Goal: Use online tool/utility: Utilize a website feature to perform a specific function

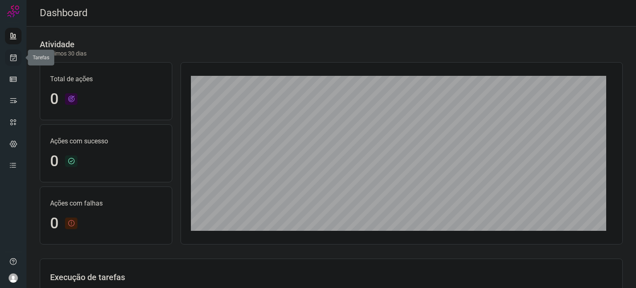
click at [10, 63] on link at bounding box center [13, 57] width 17 height 17
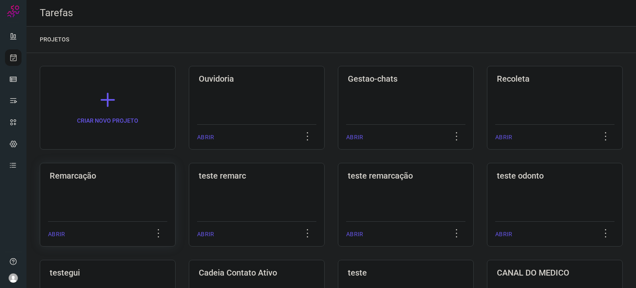
click at [104, 185] on div "Remarcação ABRIR" at bounding box center [108, 205] width 136 height 84
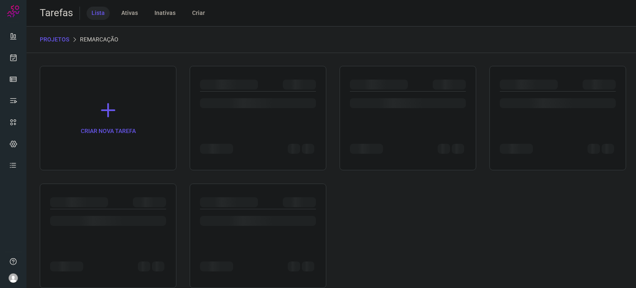
click at [351, 121] on div at bounding box center [408, 108] width 116 height 32
click at [354, 119] on div at bounding box center [408, 108] width 116 height 32
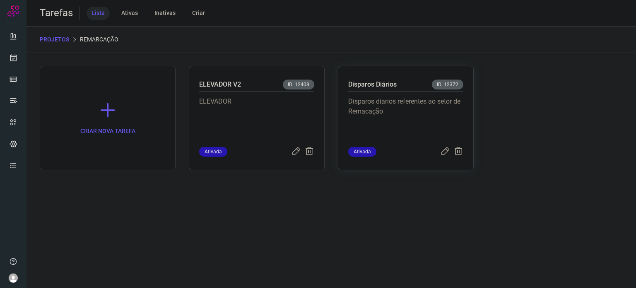
click at [388, 100] on p "Disparos diarios referentes ao setor de Remacação" at bounding box center [405, 117] width 115 height 41
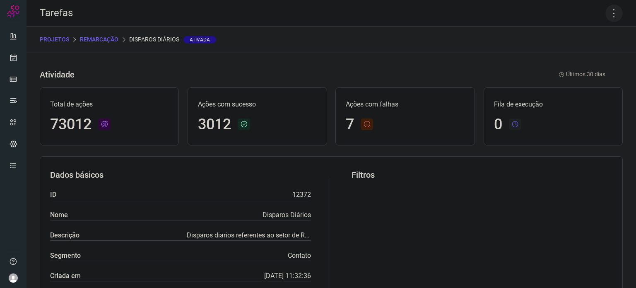
click at [609, 17] on icon at bounding box center [614, 13] width 17 height 17
click at [580, 58] on li "Executar" at bounding box center [578, 54] width 75 height 13
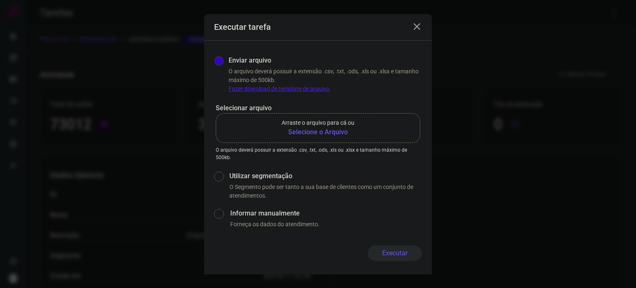
click at [332, 134] on b "Selecione o Arquivo" at bounding box center [318, 132] width 73 height 10
click at [0, 0] on input "Arraste o arquivo para cá ou Selecione o Arquivo" at bounding box center [0, 0] width 0 height 0
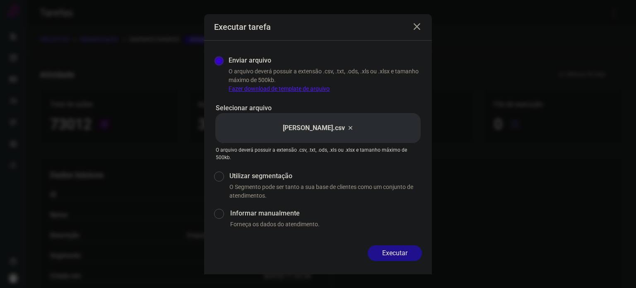
click at [403, 252] on button "Executar" at bounding box center [395, 253] width 54 height 16
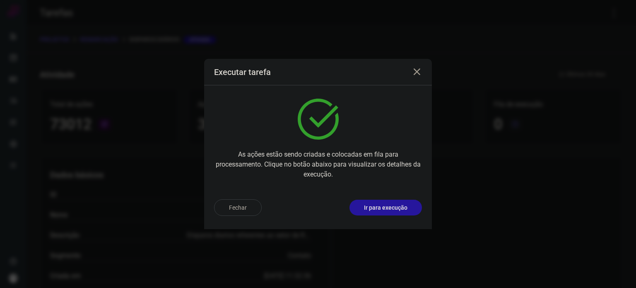
click at [389, 203] on p "Ir para execução" at bounding box center [385, 207] width 43 height 9
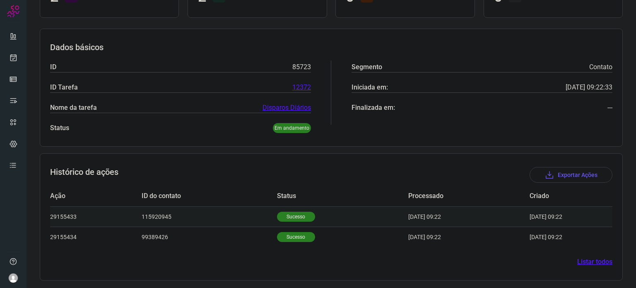
click at [292, 219] on p "Sucesso" at bounding box center [296, 217] width 38 height 10
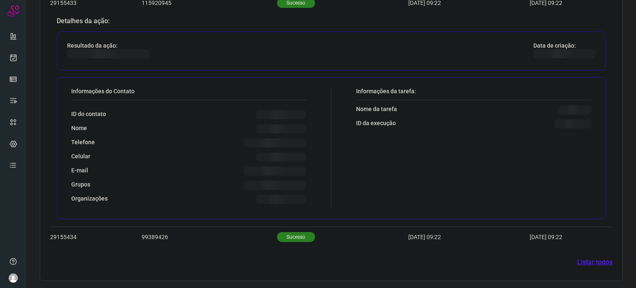
scroll to position [295, 0]
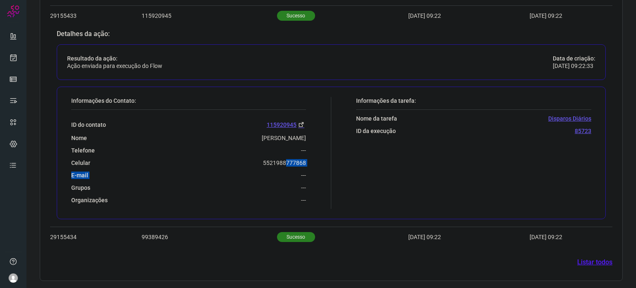
drag, startPoint x: 251, startPoint y: 167, endPoint x: 278, endPoint y: 161, distance: 28.0
click at [280, 161] on div "ID do contato 115920945 Nome Paulo Marques de Oliveira Telefone --- Celular 552…" at bounding box center [188, 157] width 235 height 94
drag, startPoint x: 242, startPoint y: 167, endPoint x: 255, endPoint y: 159, distance: 15.4
click at [242, 167] on div "ID do contato 115920945 Nome Paulo Marques de Oliveira Telefone --- Celular 552…" at bounding box center [188, 157] width 235 height 94
click at [260, 159] on div "Celular 5521988777868" at bounding box center [188, 162] width 235 height 7
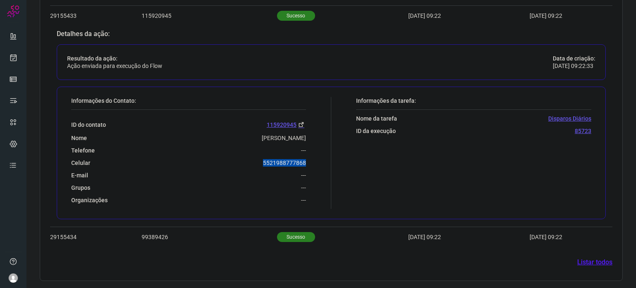
drag, startPoint x: 259, startPoint y: 159, endPoint x: 310, endPoint y: 157, distance: 51.4
click at [310, 157] on div "Informações do Contato: ID do contato 115920945 Nome Paulo Marques de Oliveira …" at bounding box center [199, 153] width 264 height 112
copy p "5521988777868"
click at [12, 62] on link at bounding box center [13, 57] width 17 height 17
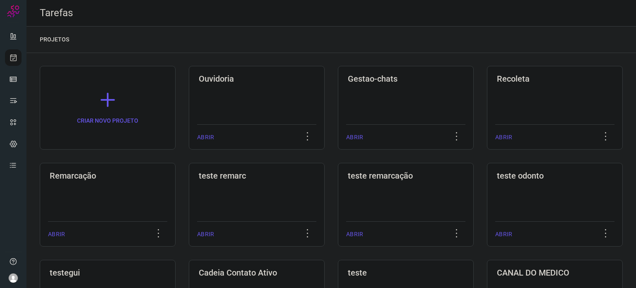
click at [92, 175] on h3 "Remarcação" at bounding box center [108, 176] width 116 height 10
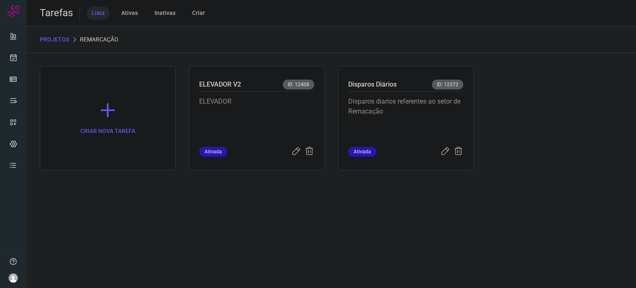
click at [398, 140] on div "Disparos diarios referentes ao setor de Remacação" at bounding box center [405, 119] width 115 height 55
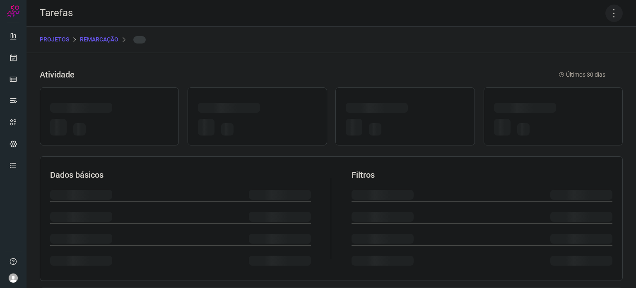
click at [609, 10] on icon at bounding box center [614, 13] width 17 height 17
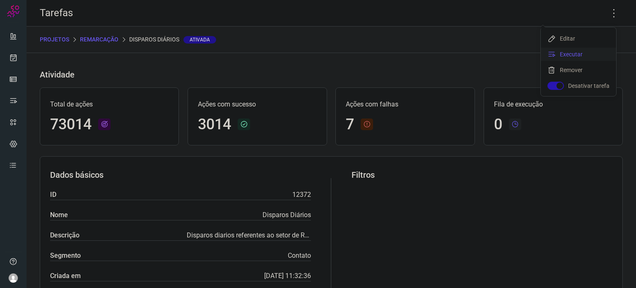
click at [562, 54] on li "Executar" at bounding box center [578, 54] width 75 height 13
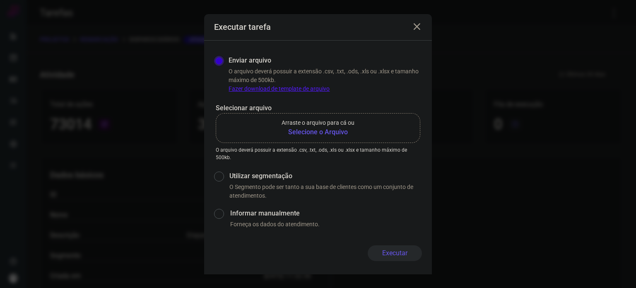
click at [341, 130] on b "Selecione o Arquivo" at bounding box center [318, 132] width 73 height 10
click at [0, 0] on input "Arraste o arquivo para cá ou Selecione o Arquivo" at bounding box center [0, 0] width 0 height 0
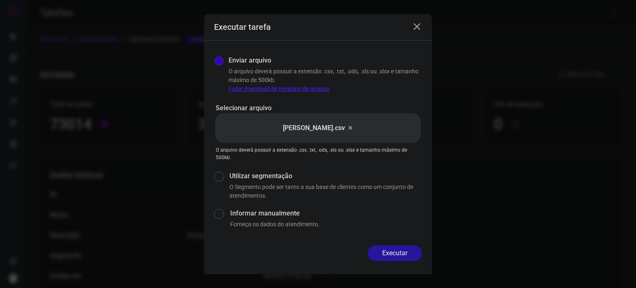
click at [395, 256] on button "Executar" at bounding box center [395, 253] width 54 height 16
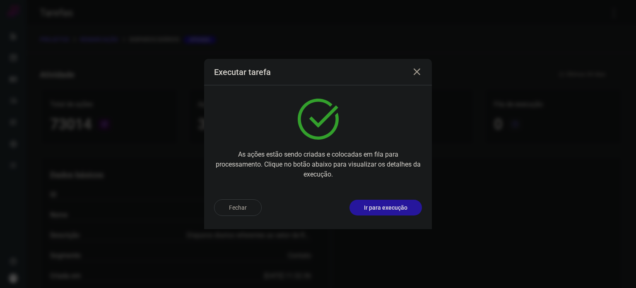
click at [383, 210] on p "Ir para execução" at bounding box center [385, 207] width 43 height 9
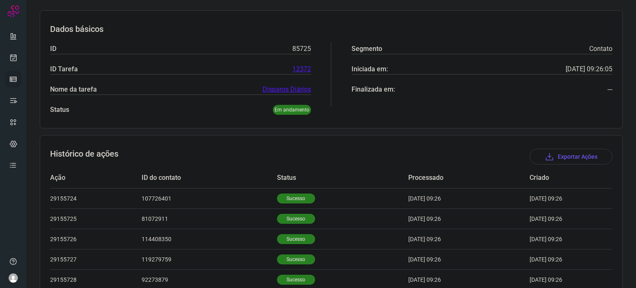
scroll to position [7, 0]
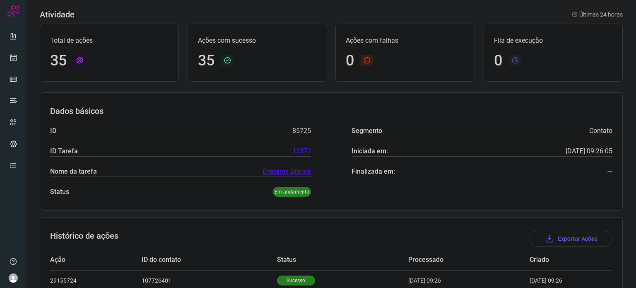
scroll to position [207, 0]
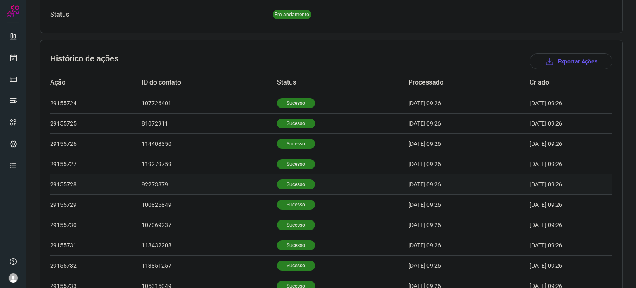
click at [278, 175] on td "Sucesso" at bounding box center [342, 184] width 131 height 20
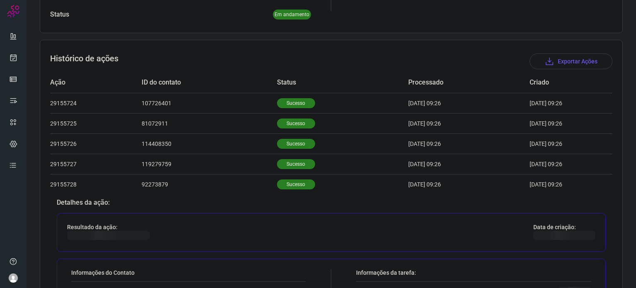
scroll to position [373, 0]
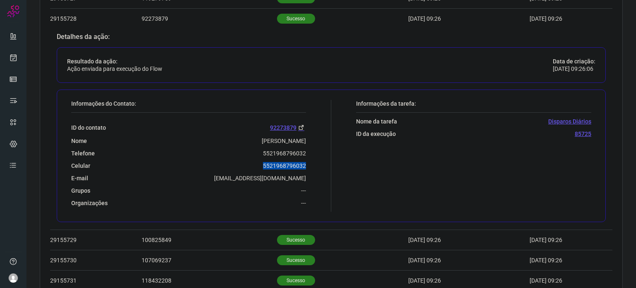
drag, startPoint x: 273, startPoint y: 162, endPoint x: 311, endPoint y: 164, distance: 38.2
click at [311, 164] on div "Informações do Contato: ID do contato 92273879 Nome Silvana Maria Da Silva Tele…" at bounding box center [199, 156] width 264 height 112
copy p "5521968796032"
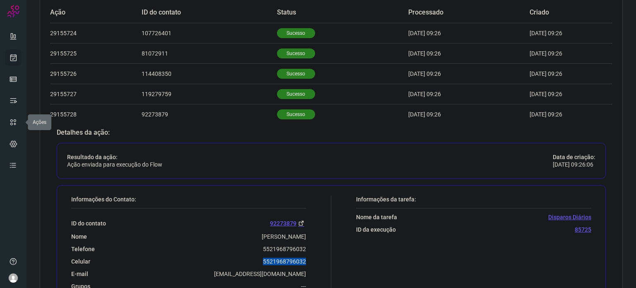
scroll to position [207, 0]
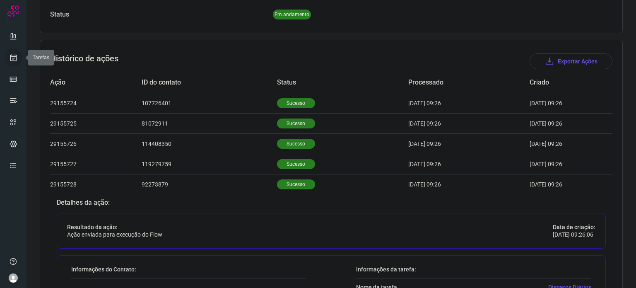
click at [11, 60] on icon at bounding box center [13, 57] width 9 height 8
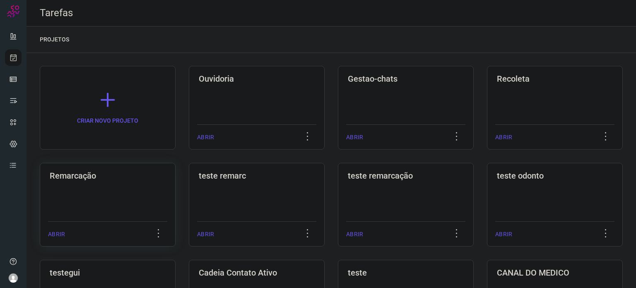
click at [115, 190] on div "Remarcação ABRIR" at bounding box center [108, 205] width 136 height 84
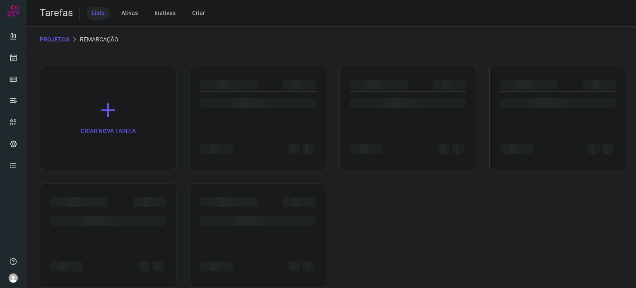
click at [418, 119] on div at bounding box center [408, 108] width 116 height 32
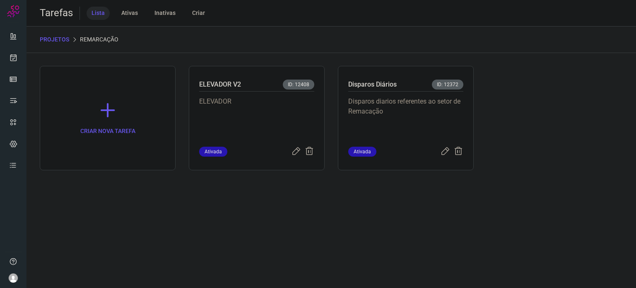
click at [418, 119] on p "Disparos diarios referentes ao setor de Remacação" at bounding box center [405, 117] width 115 height 41
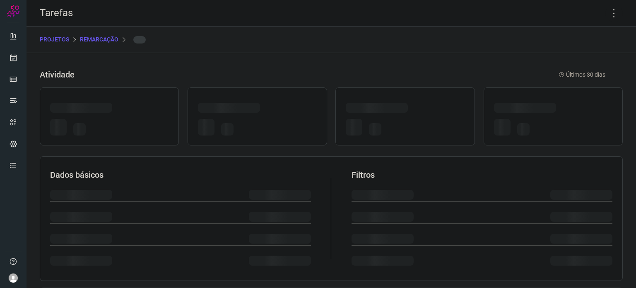
click at [418, 119] on div at bounding box center [405, 128] width 118 height 19
click at [606, 17] on icon at bounding box center [614, 13] width 17 height 17
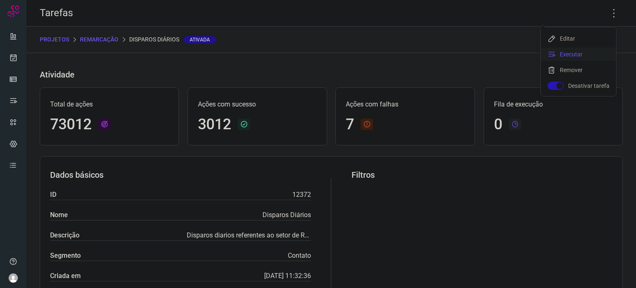
click at [602, 54] on li "Executar" at bounding box center [578, 54] width 75 height 13
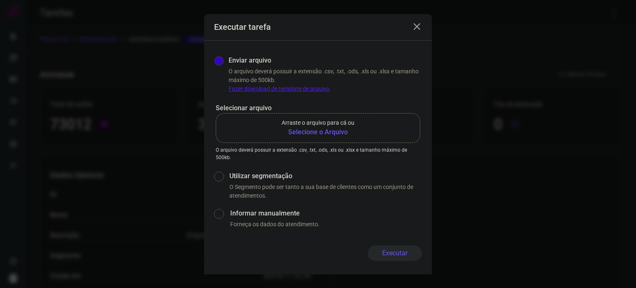
click at [338, 125] on p "Arraste o arquivo para cá ou" at bounding box center [318, 122] width 73 height 9
click at [0, 0] on input "Arraste o arquivo para cá ou Selecione o Arquivo" at bounding box center [0, 0] width 0 height 0
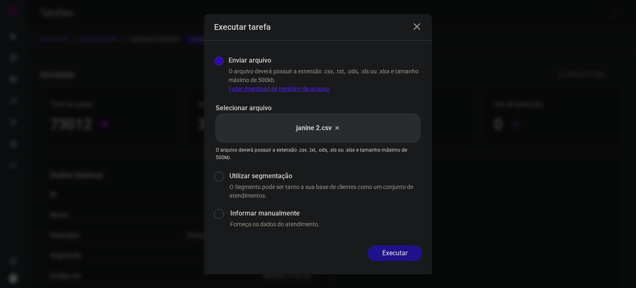
click at [391, 249] on button "Executar" at bounding box center [395, 253] width 54 height 16
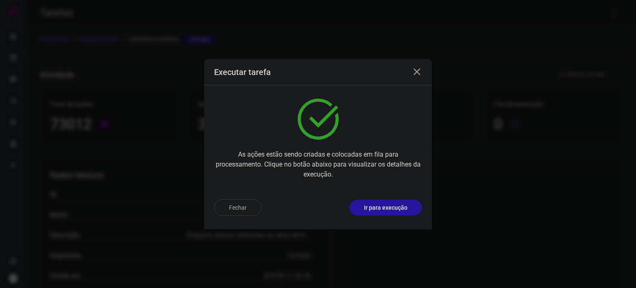
click at [410, 205] on button "Ir para execução" at bounding box center [386, 208] width 72 height 16
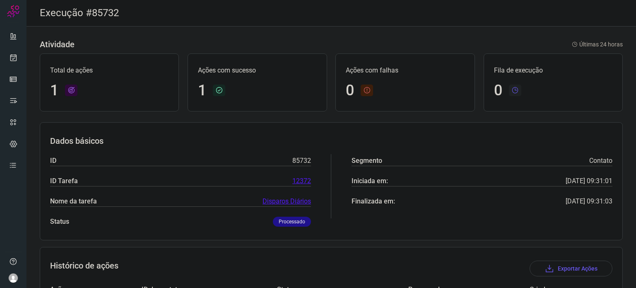
scroll to position [73, 0]
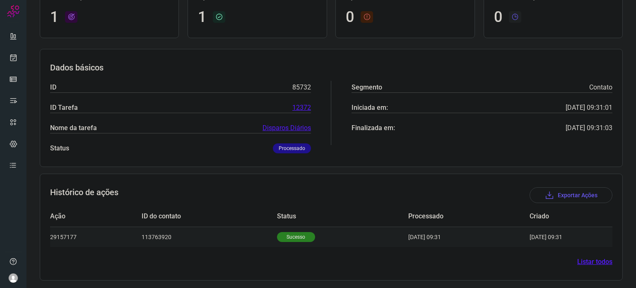
click at [290, 241] on p "Sucesso" at bounding box center [296, 237] width 38 height 10
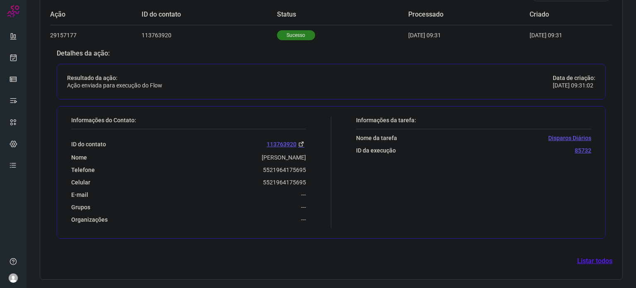
scroll to position [274, 0]
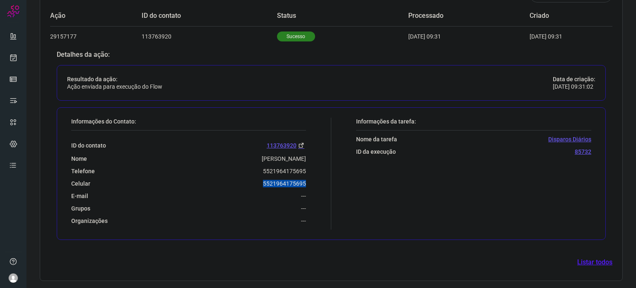
drag, startPoint x: 257, startPoint y: 184, endPoint x: 317, endPoint y: 180, distance: 60.2
click at [317, 180] on div "Informações do Contato: ID do contato 113763920 Nome Julia Carvalho Lino De Oli…" at bounding box center [199, 174] width 264 height 112
copy p "5521964175695"
click at [18, 60] on link at bounding box center [13, 57] width 17 height 17
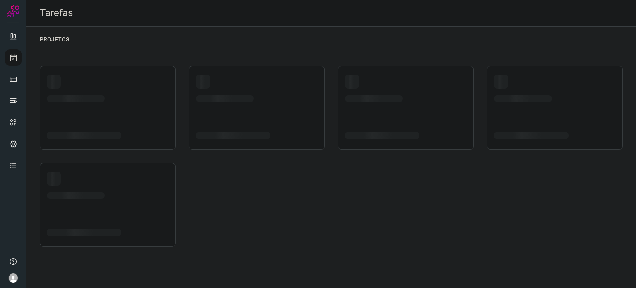
click at [127, 189] on div at bounding box center [108, 184] width 122 height 27
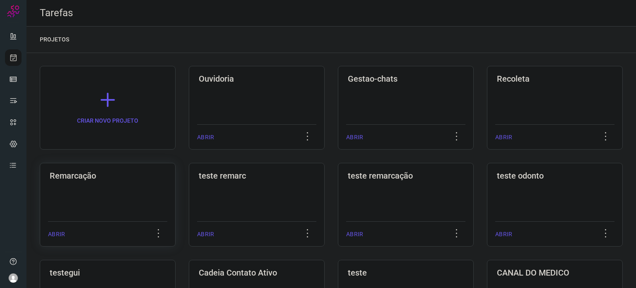
click at [131, 179] on h3 "Remarcação" at bounding box center [108, 176] width 116 height 10
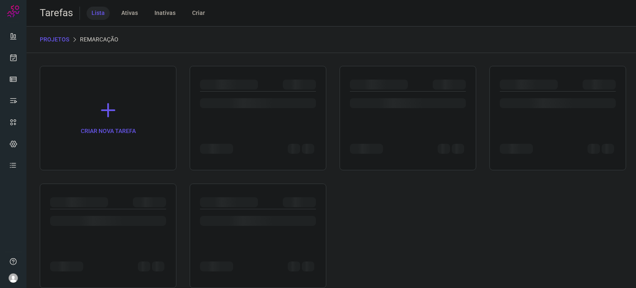
click at [131, 179] on div "CRIAR NOVA TAREFA" at bounding box center [331, 177] width 583 height 222
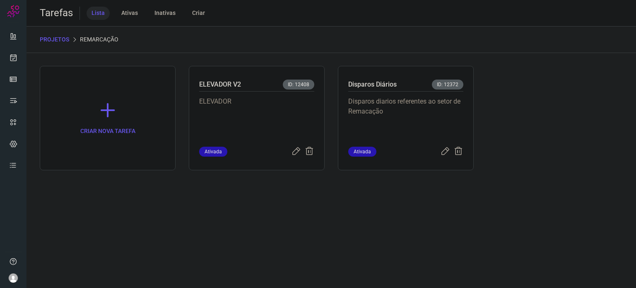
click at [448, 104] on p "Disparos diarios referentes ao setor de Remacação" at bounding box center [405, 117] width 115 height 41
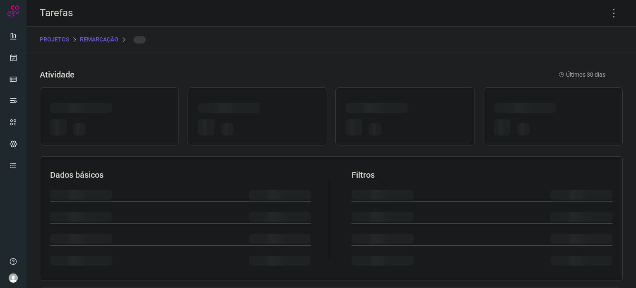
click at [448, 104] on div at bounding box center [405, 109] width 118 height 13
click at [609, 15] on icon at bounding box center [614, 13] width 17 height 17
click at [609, 16] on icon at bounding box center [614, 13] width 17 height 17
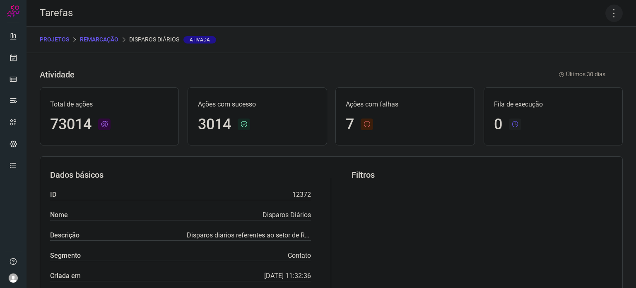
click at [607, 13] on icon at bounding box center [614, 13] width 17 height 17
click at [567, 51] on li "Executar" at bounding box center [578, 54] width 75 height 13
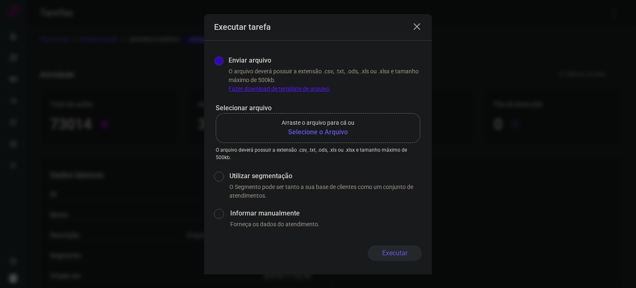
click at [316, 134] on b "Selecione o Arquivo" at bounding box center [318, 132] width 73 height 10
click at [0, 0] on input "Arraste o arquivo para cá ou Selecione o Arquivo" at bounding box center [0, 0] width 0 height 0
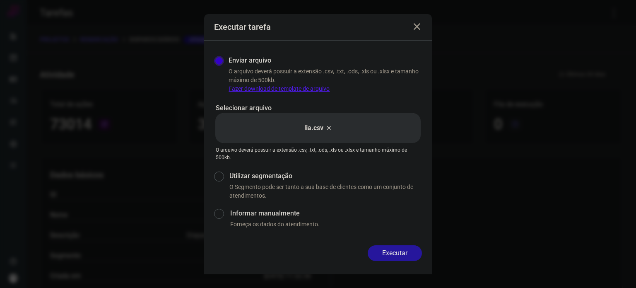
click at [408, 255] on button "Executar" at bounding box center [395, 253] width 54 height 16
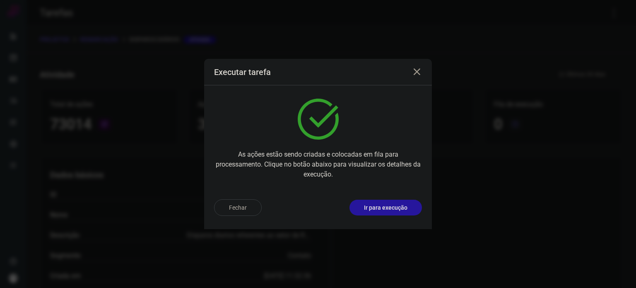
click at [388, 210] on p "Ir para execução" at bounding box center [385, 207] width 43 height 9
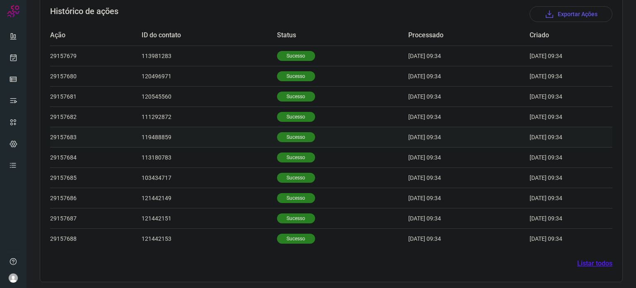
scroll to position [256, 0]
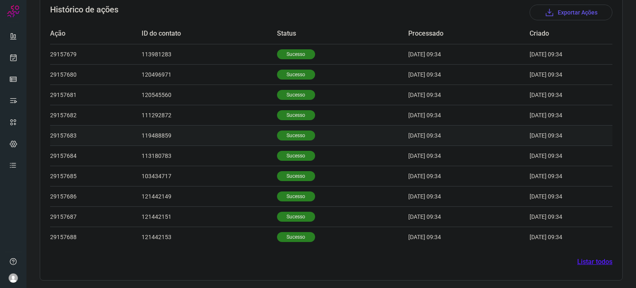
click at [277, 134] on p "Sucesso" at bounding box center [296, 135] width 38 height 10
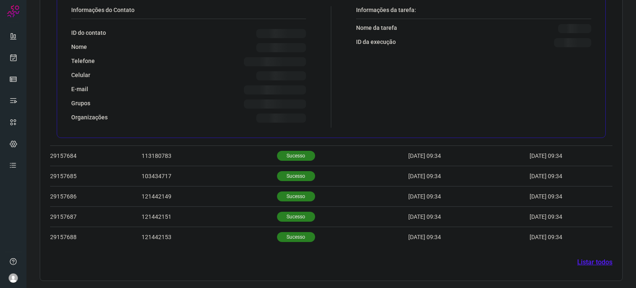
scroll to position [457, 0]
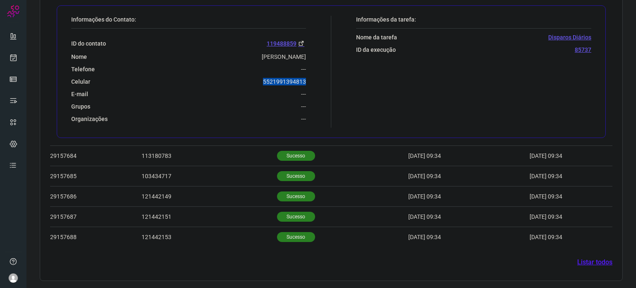
drag, startPoint x: 259, startPoint y: 84, endPoint x: 312, endPoint y: 83, distance: 52.6
click at [312, 83] on div "Informações do Contato: ID do contato 119488859 Nome Solange Dos Santos Vieira …" at bounding box center [199, 72] width 264 height 112
copy p "5521991394813"
